Goal: Check status: Check status

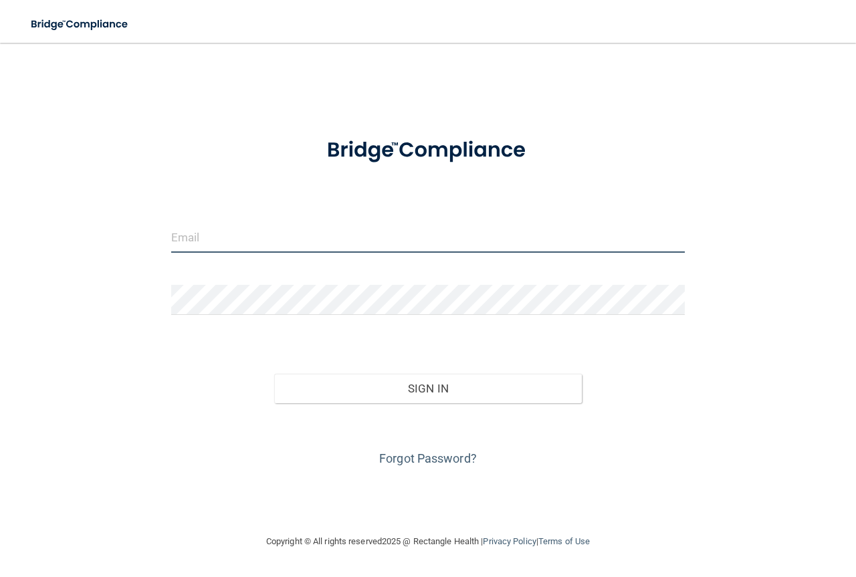
type input "[PERSON_NAME][EMAIL_ADDRESS][DOMAIN_NAME]"
click at [354, 242] on input "[PERSON_NAME][EMAIL_ADDRESS][DOMAIN_NAME]" at bounding box center [428, 238] width 514 height 30
drag, startPoint x: 343, startPoint y: 239, endPoint x: 134, endPoint y: 231, distance: 209.4
click at [134, 231] on div "[PERSON_NAME][EMAIL_ADDRESS][DOMAIN_NAME] Invalid email/password. You don't hav…" at bounding box center [428, 288] width 803 height 464
type input "[PERSON_NAME][EMAIL_ADDRESS][DOMAIN_NAME]"
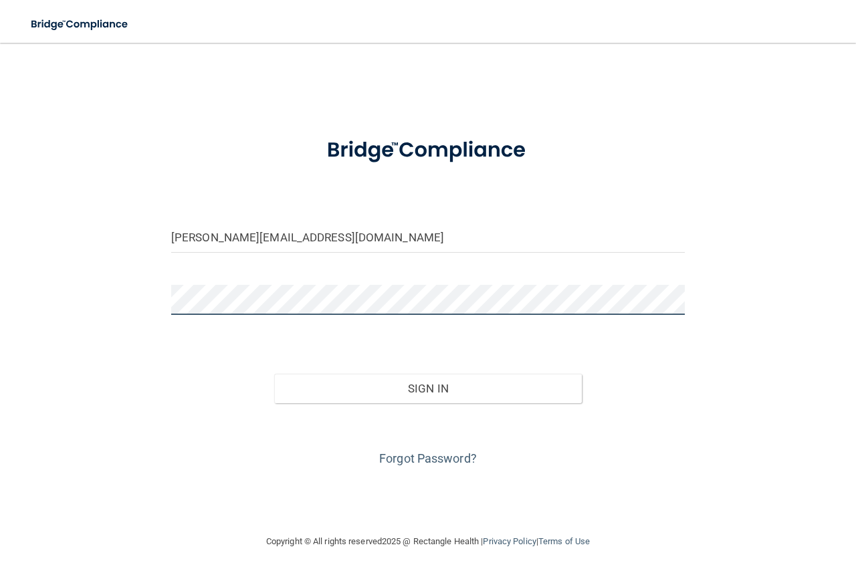
click at [274, 374] on button "Sign In" at bounding box center [428, 388] width 308 height 29
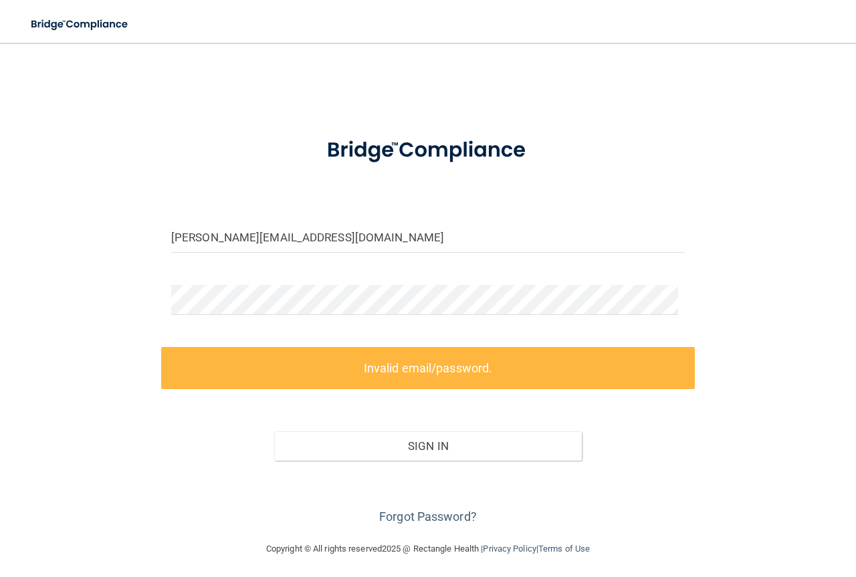
click at [208, 453] on div "Sign In" at bounding box center [428, 433] width 534 height 56
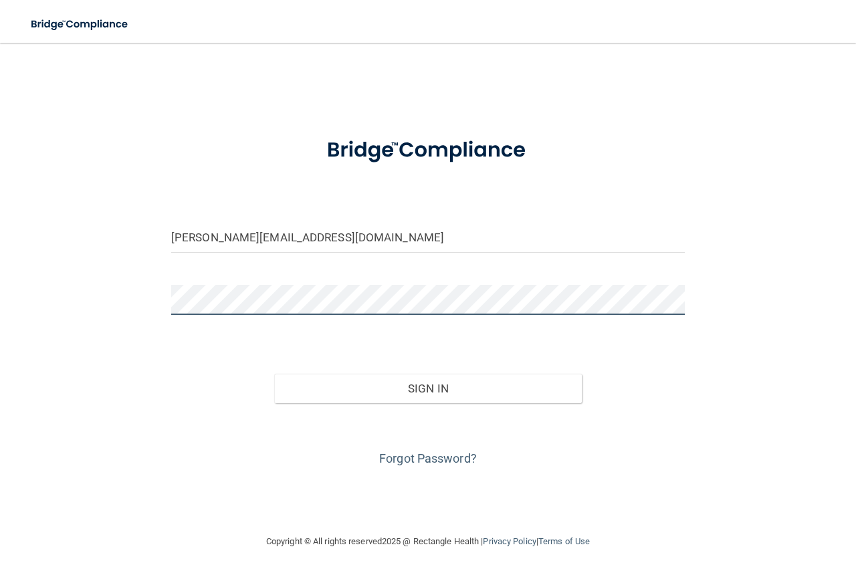
click at [274, 374] on button "Sign In" at bounding box center [428, 388] width 308 height 29
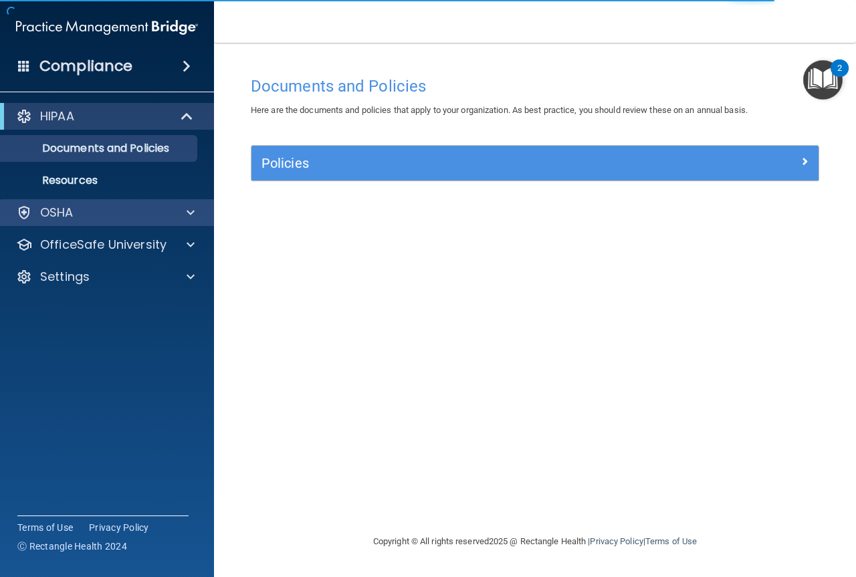
click at [177, 201] on div "OSHA" at bounding box center [107, 212] width 215 height 27
click at [176, 205] on div at bounding box center [188, 213] width 33 height 16
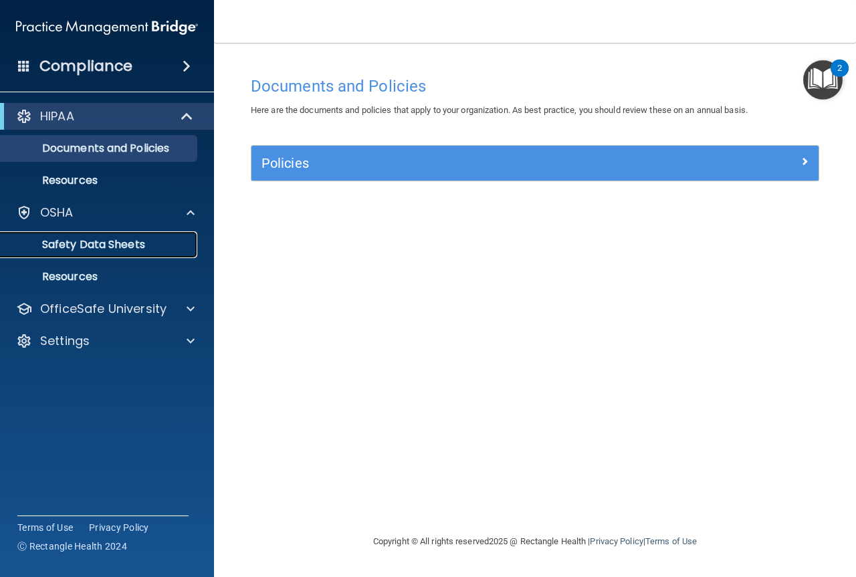
click at [116, 250] on p "Safety Data Sheets" at bounding box center [100, 244] width 183 height 13
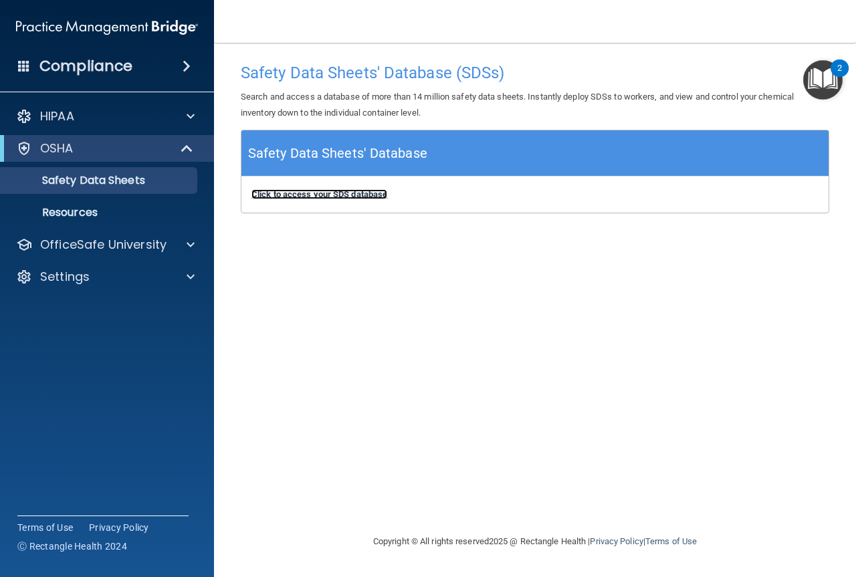
click at [349, 195] on b "Click to access your SDS database" at bounding box center [319, 194] width 136 height 10
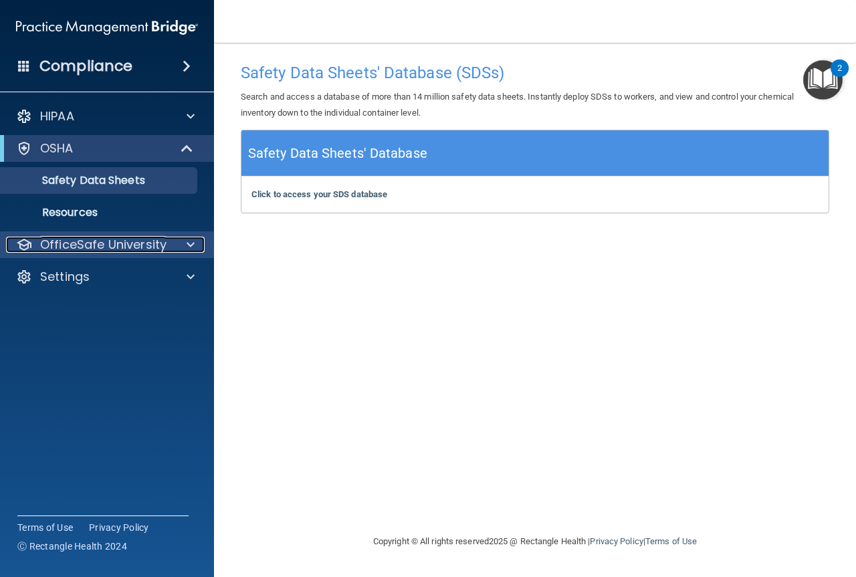
click at [169, 239] on div "OfficeSafe University" at bounding box center [89, 245] width 166 height 16
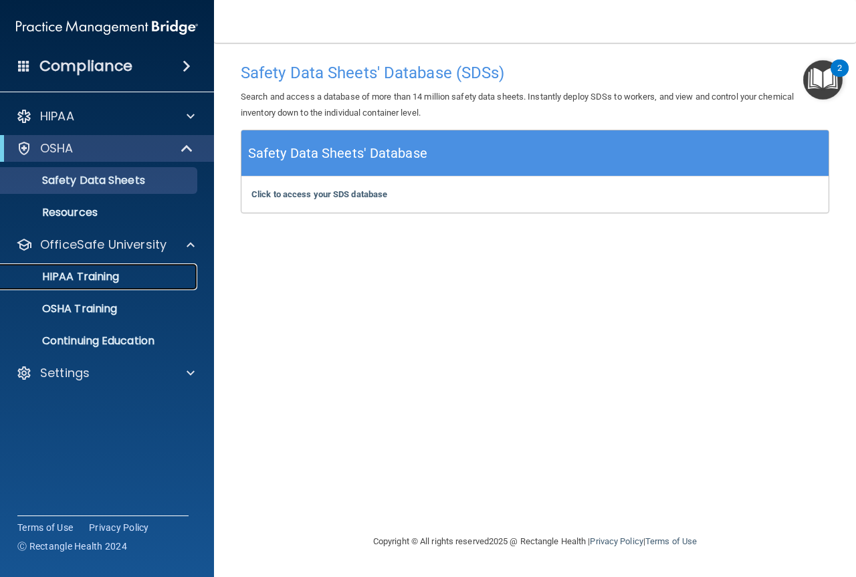
click at [112, 282] on p "HIPAA Training" at bounding box center [64, 276] width 110 height 13
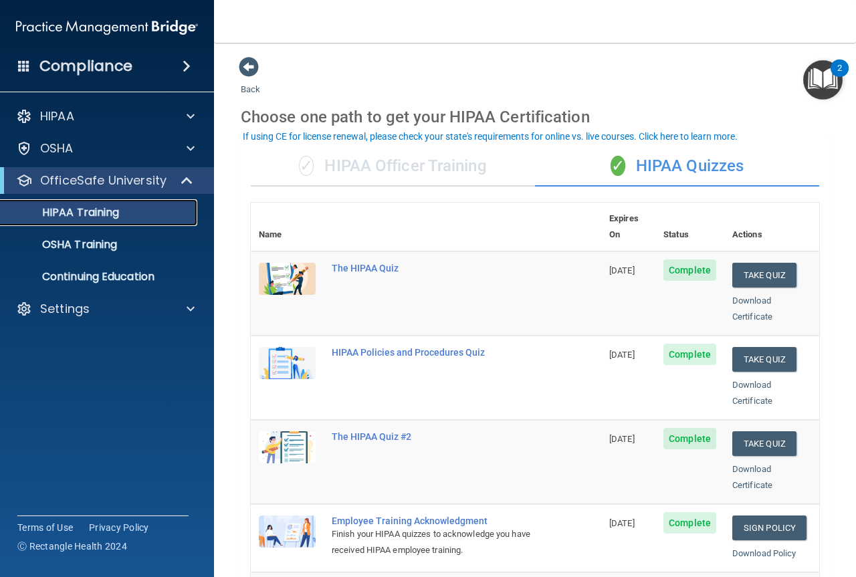
scroll to position [134, 0]
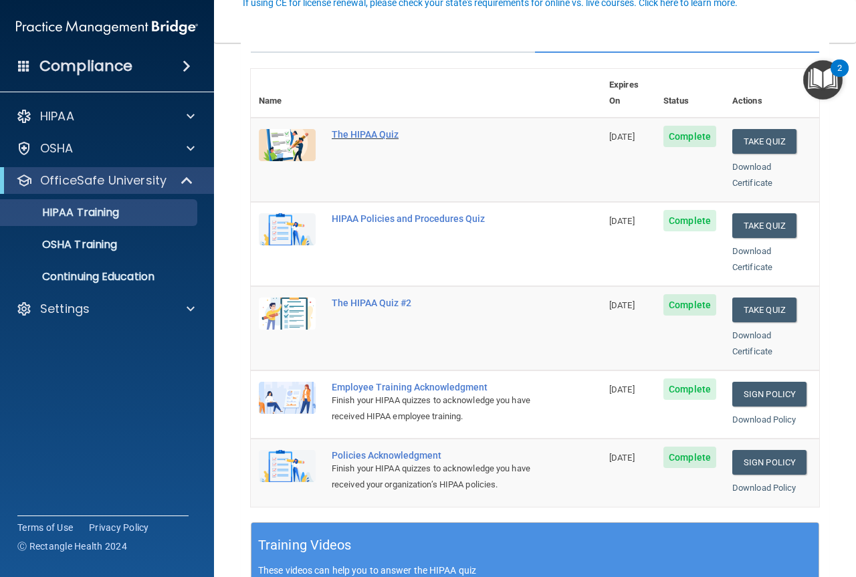
click at [470, 129] on div "The HIPAA Quiz" at bounding box center [433, 134] width 203 height 11
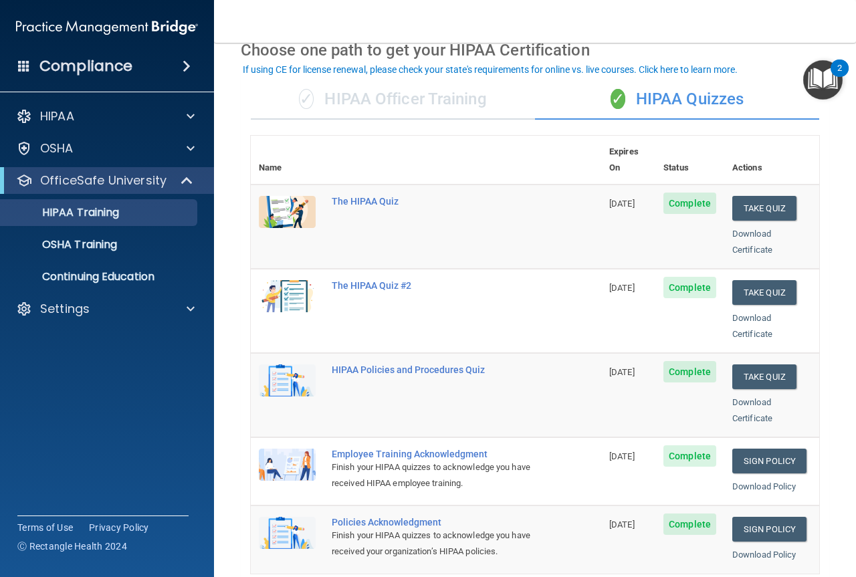
scroll to position [201, 0]
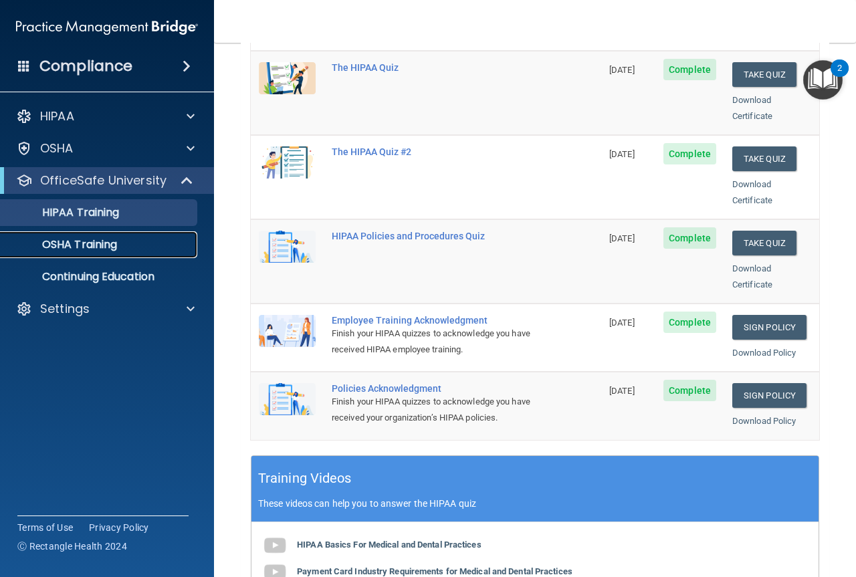
click at [80, 235] on link "OSHA Training" at bounding box center [92, 244] width 211 height 27
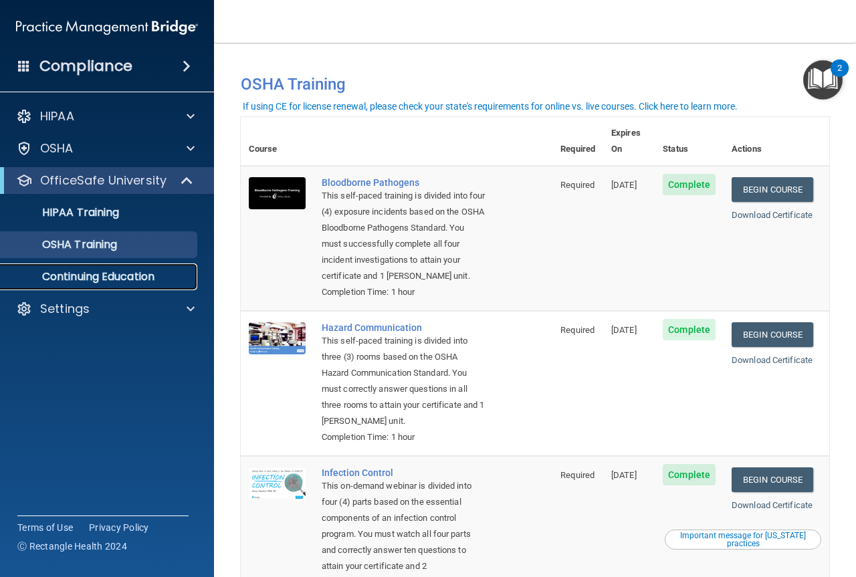
click at [110, 274] on p "Continuing Education" at bounding box center [100, 276] width 183 height 13
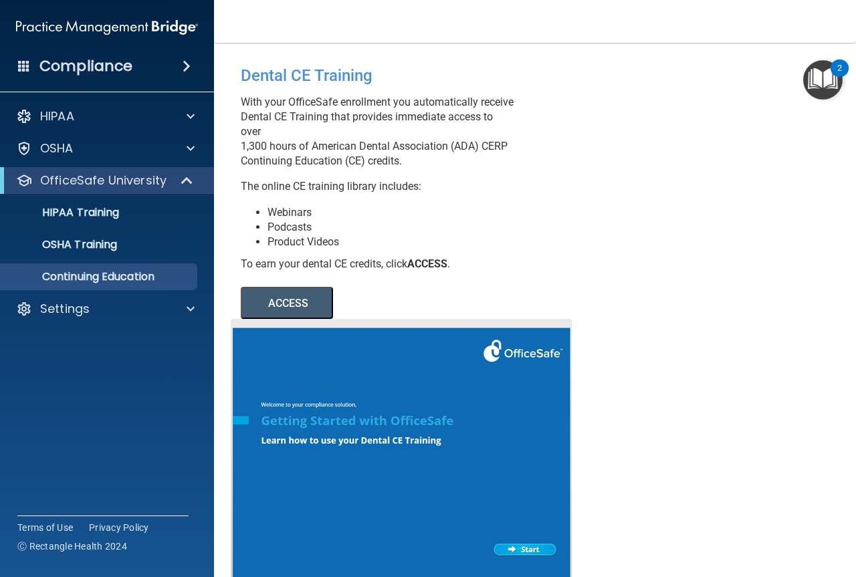
click at [318, 308] on button "ACCESS" at bounding box center [287, 303] width 92 height 32
click at [97, 208] on p "HIPAA Training" at bounding box center [64, 212] width 110 height 13
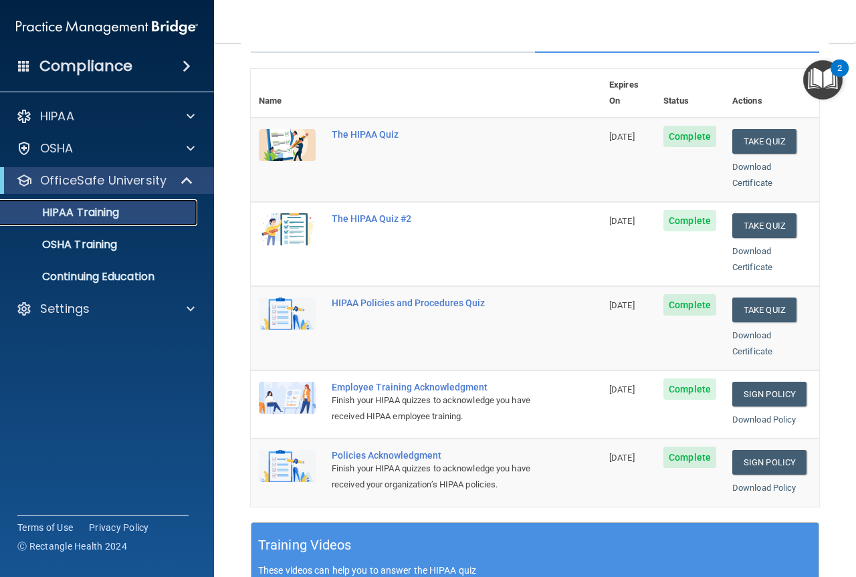
scroll to position [67, 0]
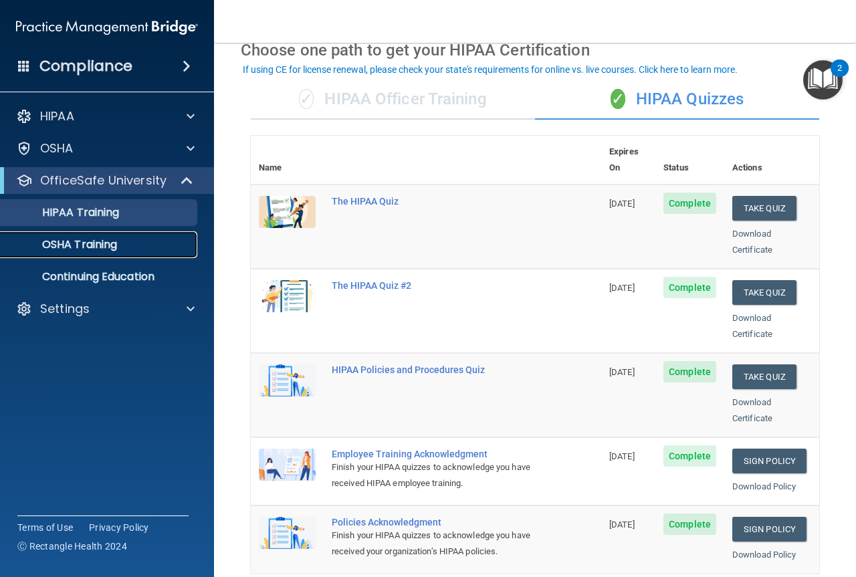
click at [138, 256] on link "OSHA Training" at bounding box center [92, 244] width 211 height 27
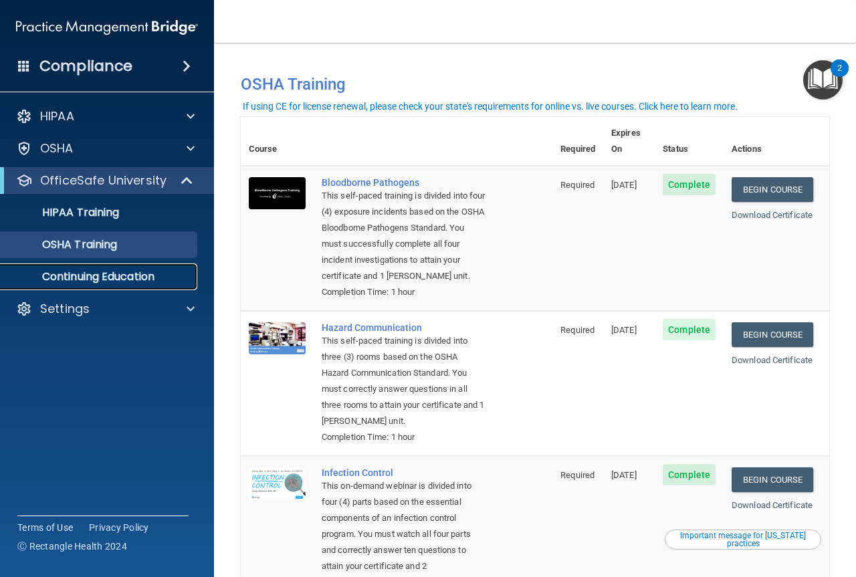
click at [96, 283] on p "Continuing Education" at bounding box center [100, 276] width 183 height 13
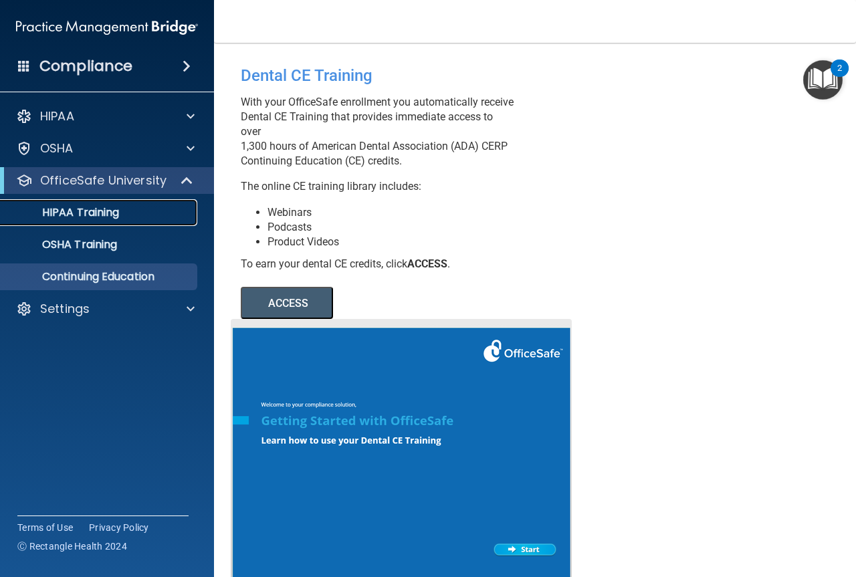
click at [108, 202] on link "HIPAA Training" at bounding box center [92, 212] width 211 height 27
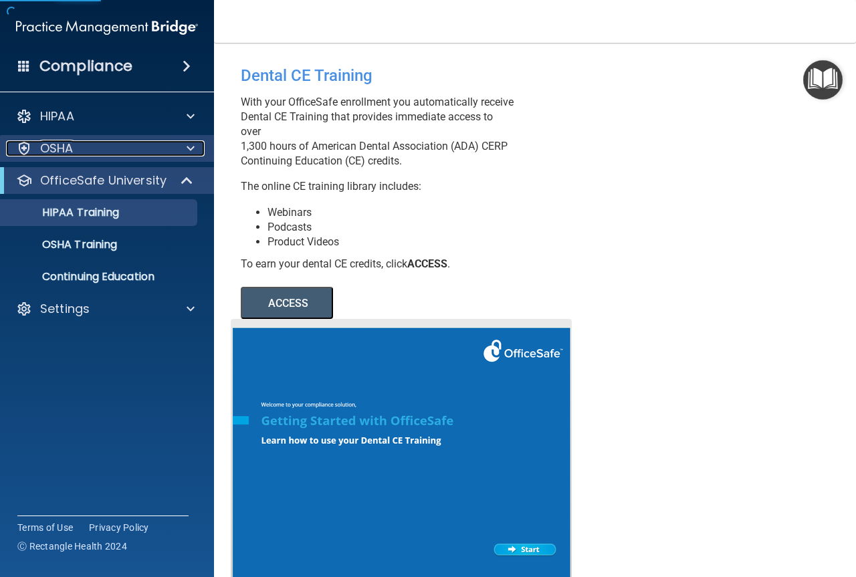
click at [116, 146] on div "OSHA" at bounding box center [89, 148] width 166 height 16
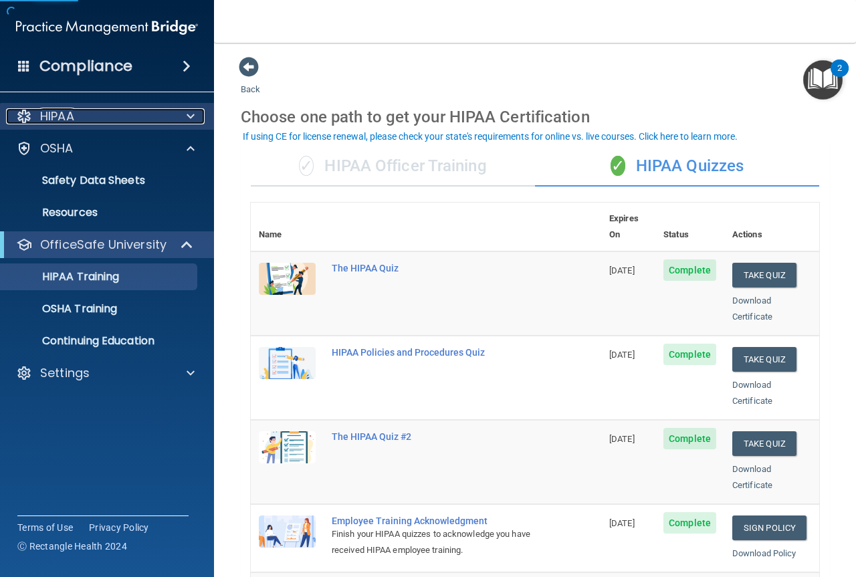
click at [168, 119] on div "HIPAA" at bounding box center [89, 116] width 166 height 16
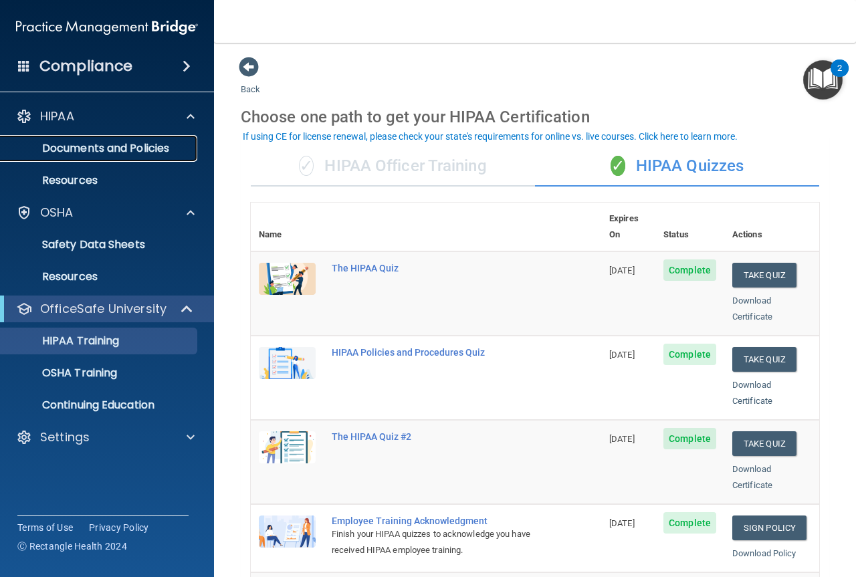
click at [122, 144] on p "Documents and Policies" at bounding box center [100, 148] width 183 height 13
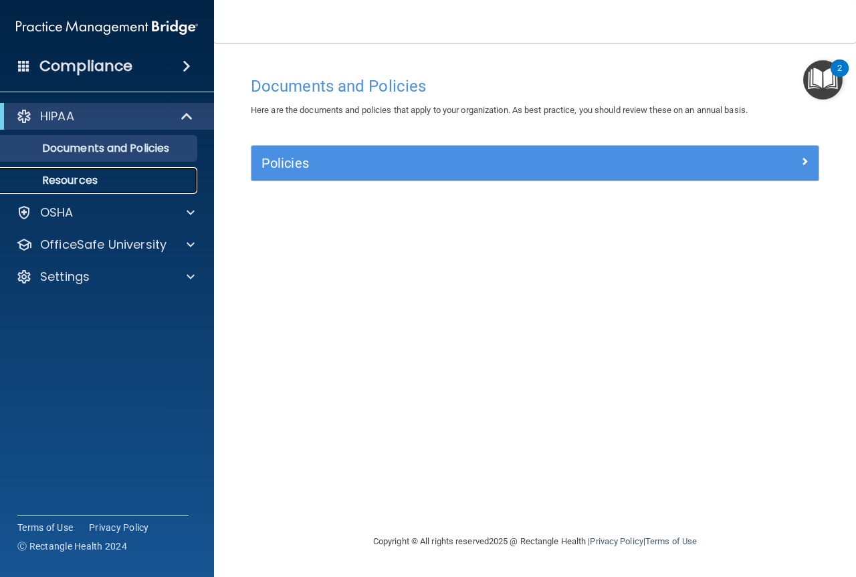
click at [102, 181] on p "Resources" at bounding box center [100, 180] width 183 height 13
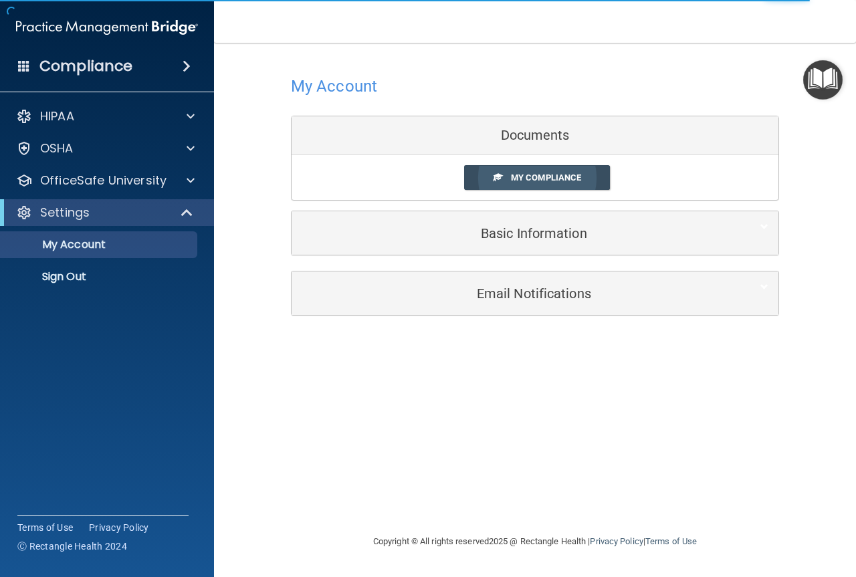
click at [494, 171] on link "My Compliance" at bounding box center [537, 177] width 146 height 25
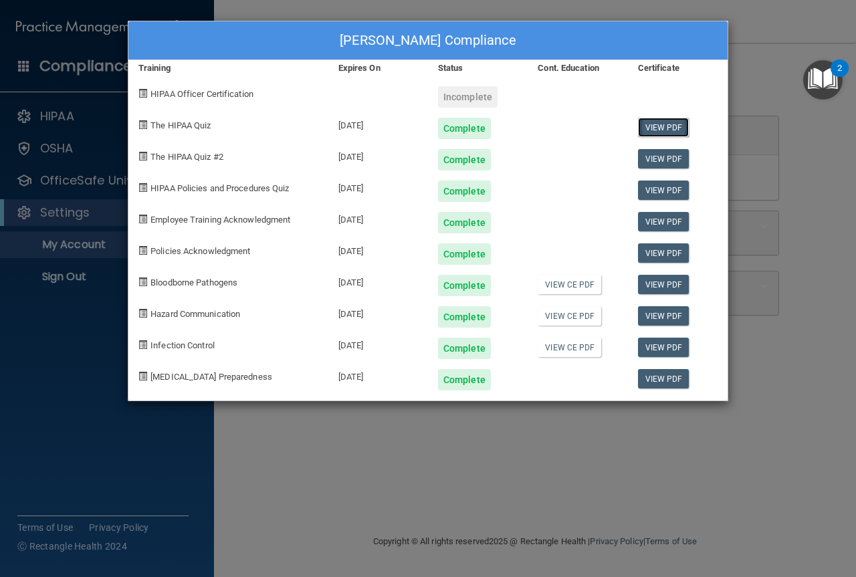
click at [644, 122] on link "View PDF" at bounding box center [663, 127] width 51 height 19
click at [667, 121] on link "View PDF" at bounding box center [663, 127] width 51 height 19
click at [675, 163] on link "View PDF" at bounding box center [663, 158] width 51 height 19
click at [669, 189] on link "View PDF" at bounding box center [663, 190] width 51 height 19
click at [677, 219] on link "View PDF" at bounding box center [663, 221] width 51 height 19
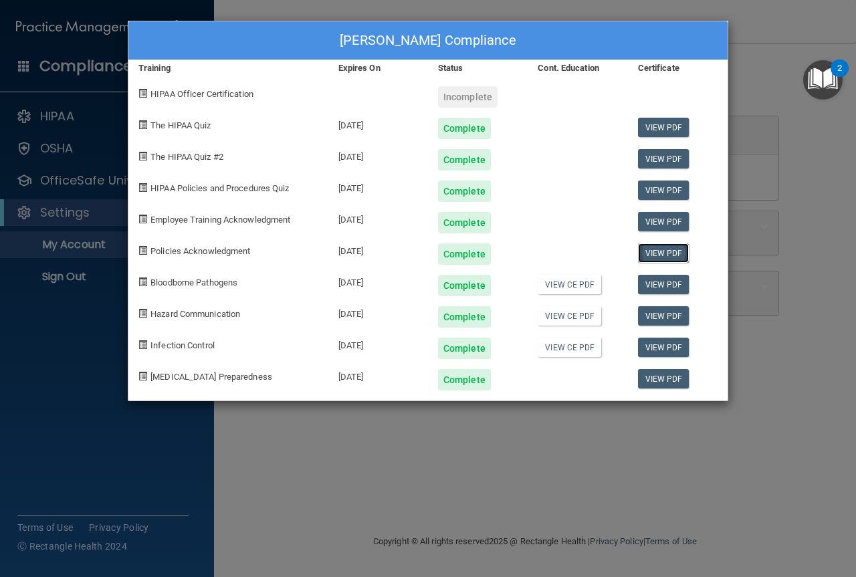
click at [665, 247] on link "View PDF" at bounding box center [663, 252] width 51 height 19
click at [655, 278] on link "View PDF" at bounding box center [663, 284] width 51 height 19
click at [686, 319] on link "View PDF" at bounding box center [663, 315] width 51 height 19
click at [651, 338] on link "View PDF" at bounding box center [663, 347] width 51 height 19
click at [647, 378] on link "View PDF" at bounding box center [663, 378] width 51 height 19
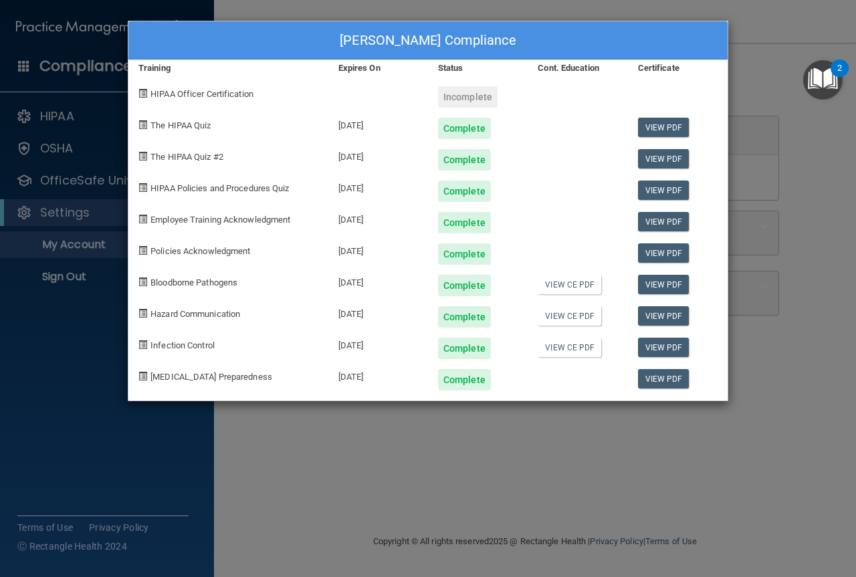
click at [762, 43] on div "Emma Golliher's Compliance Training Expires On Status Cont. Education Certifica…" at bounding box center [428, 288] width 856 height 577
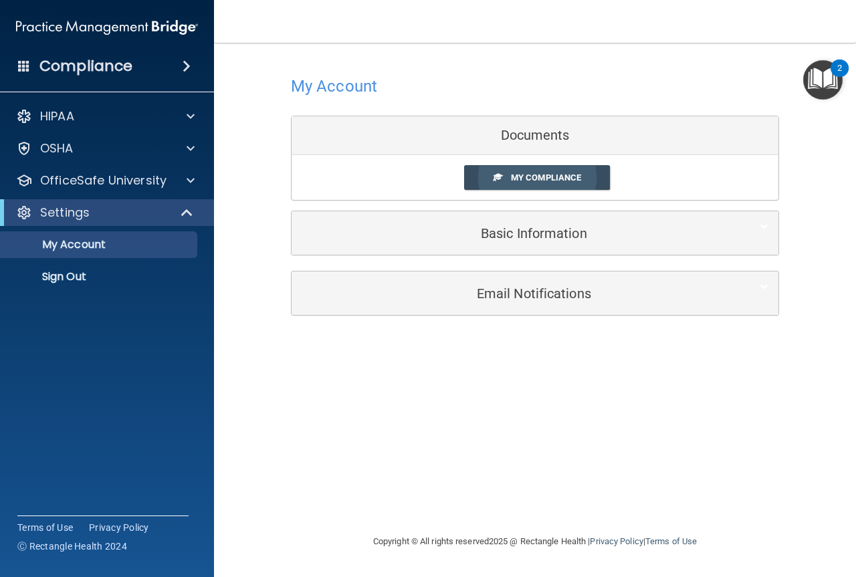
click at [507, 183] on link "My Compliance" at bounding box center [537, 177] width 146 height 25
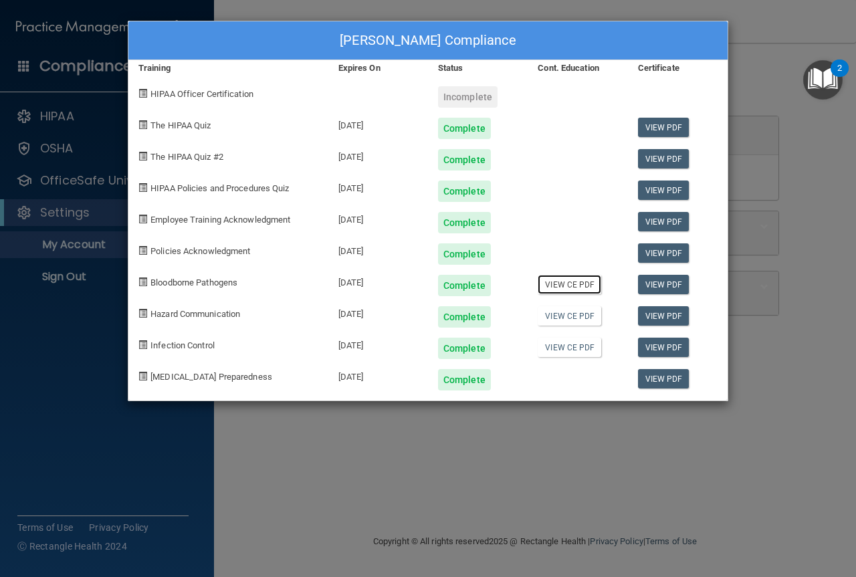
click at [582, 277] on link "View CE PDF" at bounding box center [570, 284] width 64 height 19
click at [566, 312] on link "View CE PDF" at bounding box center [570, 315] width 64 height 19
click at [581, 338] on link "View CE PDF" at bounding box center [570, 347] width 64 height 19
